Goal: Transaction & Acquisition: Purchase product/service

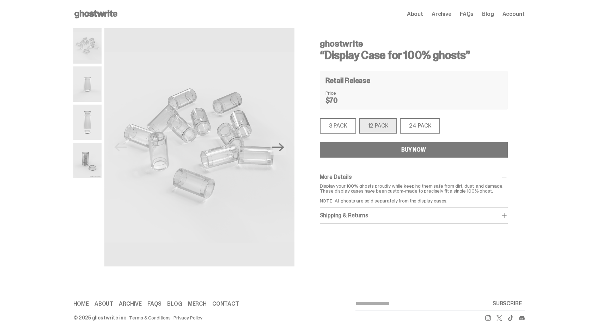
click at [225, 302] on link "Contact" at bounding box center [225, 304] width 27 height 6
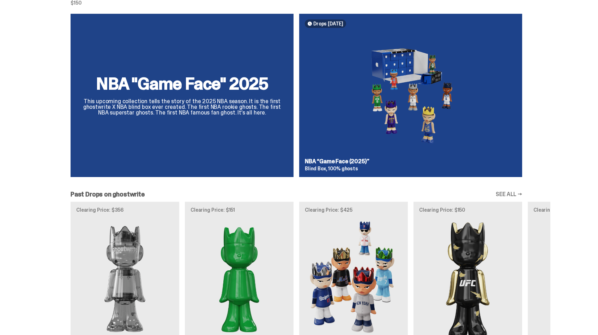
scroll to position [688, 0]
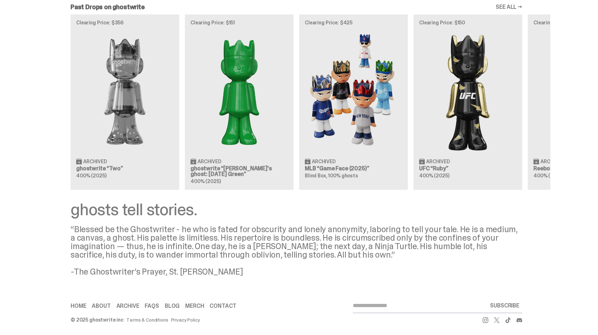
click at [336, 123] on div "Clearing Price: $356 Archived ghostwrite “Two” 400% (2025) Clearing Price: $151…" at bounding box center [296, 101] width 508 height 175
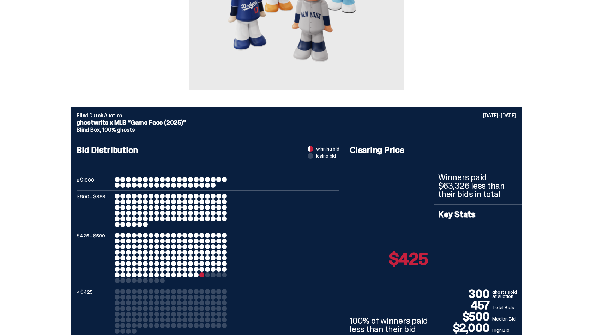
scroll to position [253, 0]
